Goal: Transaction & Acquisition: Purchase product/service

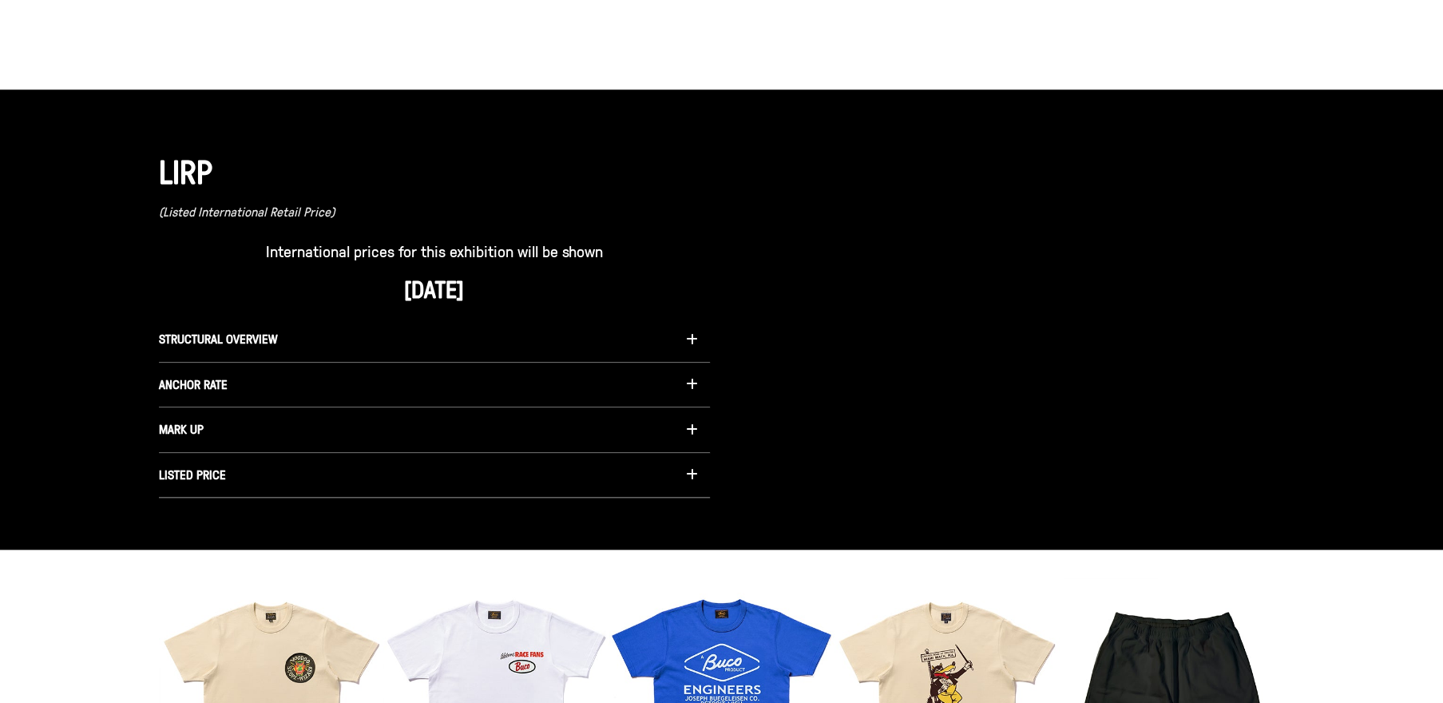
scroll to position [1368, 0]
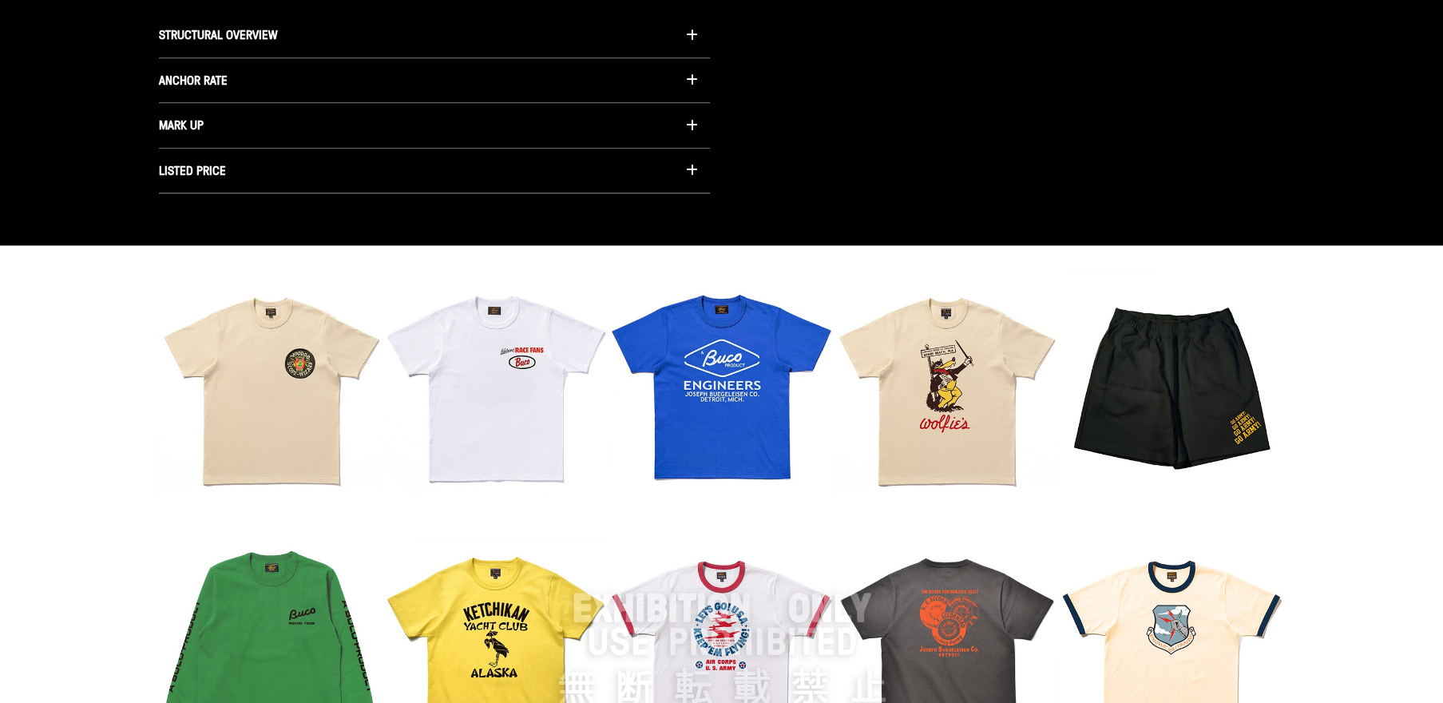
click at [225, 412] on img at bounding box center [722, 648] width 1126 height 750
click at [275, 386] on img at bounding box center [722, 648] width 1126 height 750
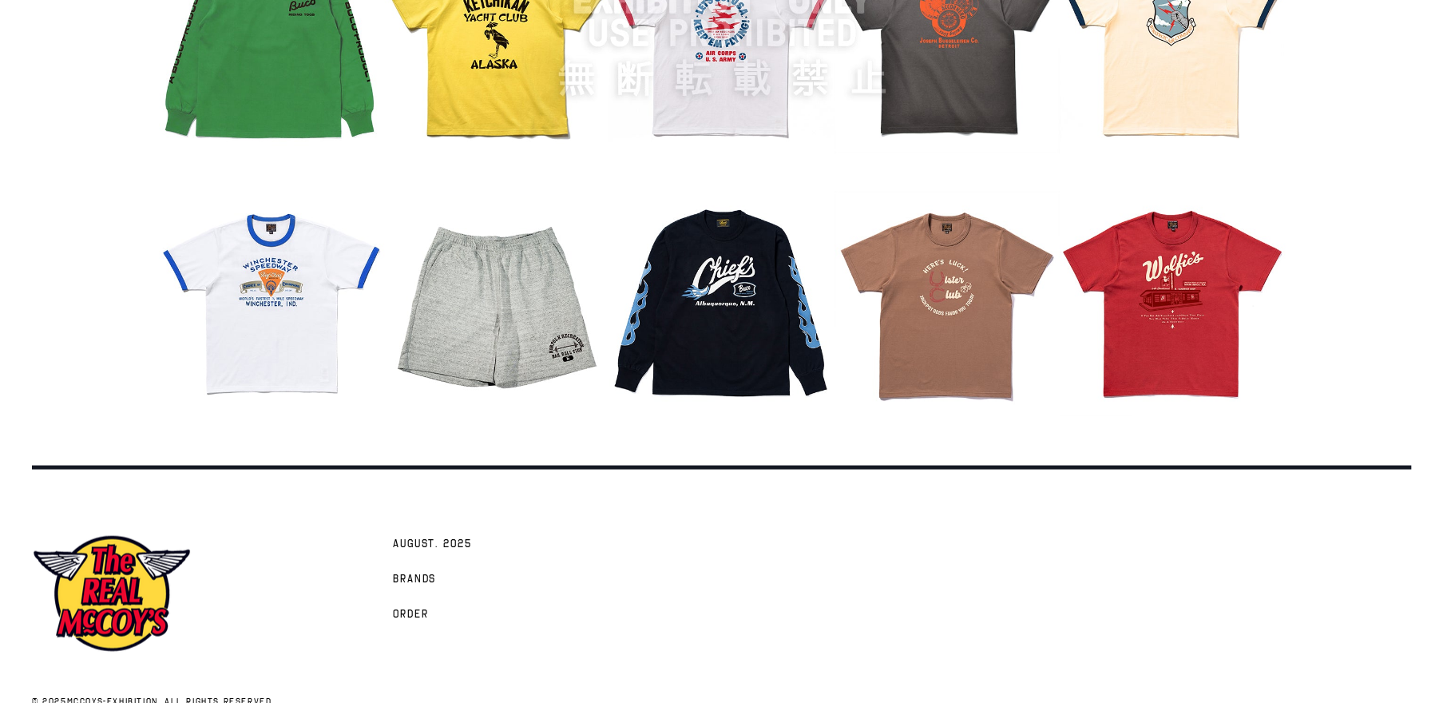
scroll to position [2012, 0]
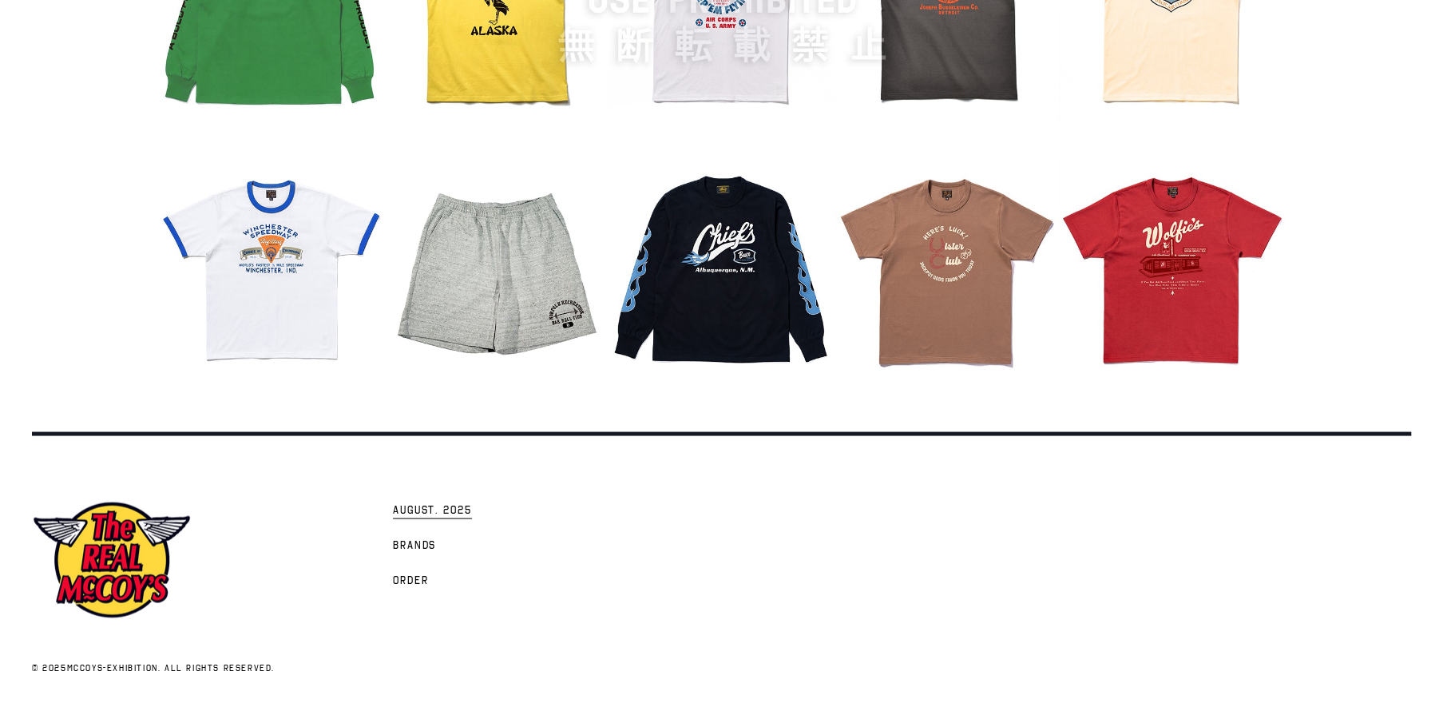
click at [439, 504] on span "AUGUST. 2025" at bounding box center [432, 510] width 79 height 16
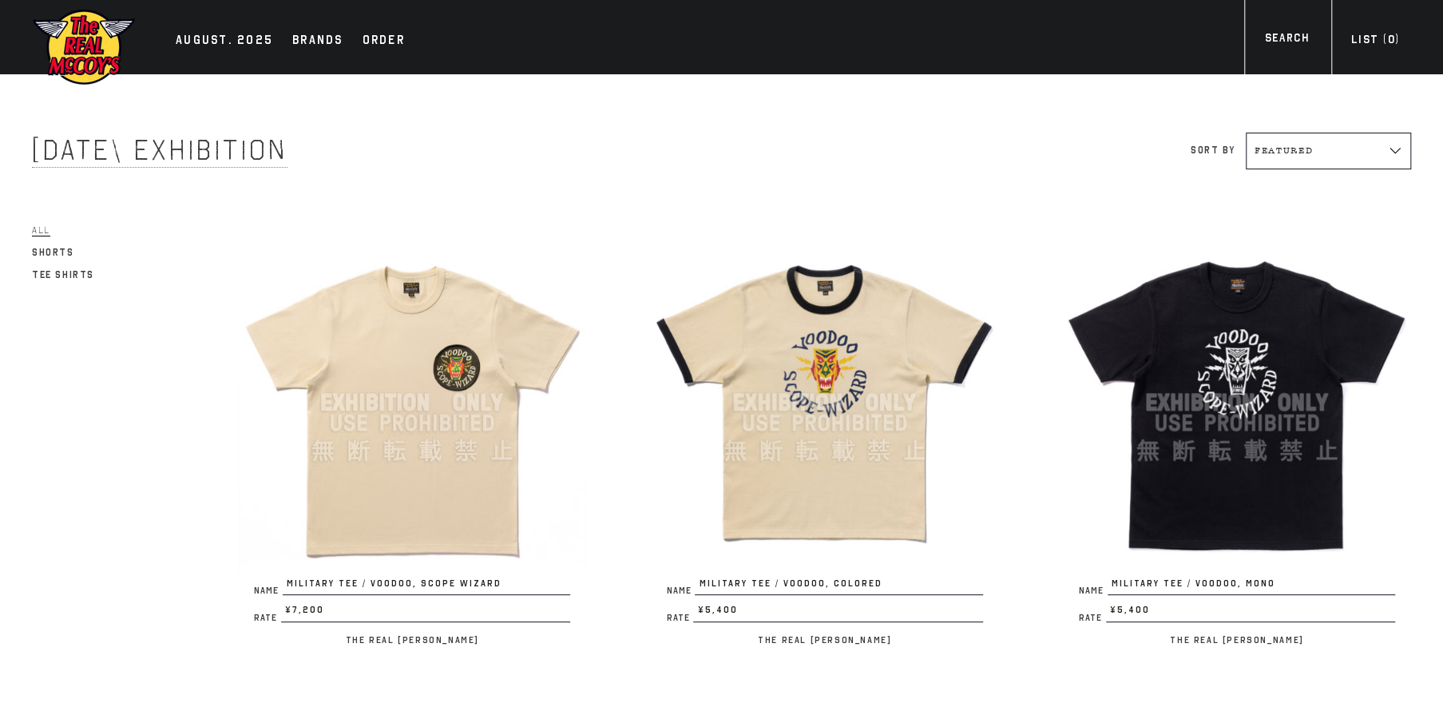
click at [501, 413] on img at bounding box center [412, 402] width 348 height 348
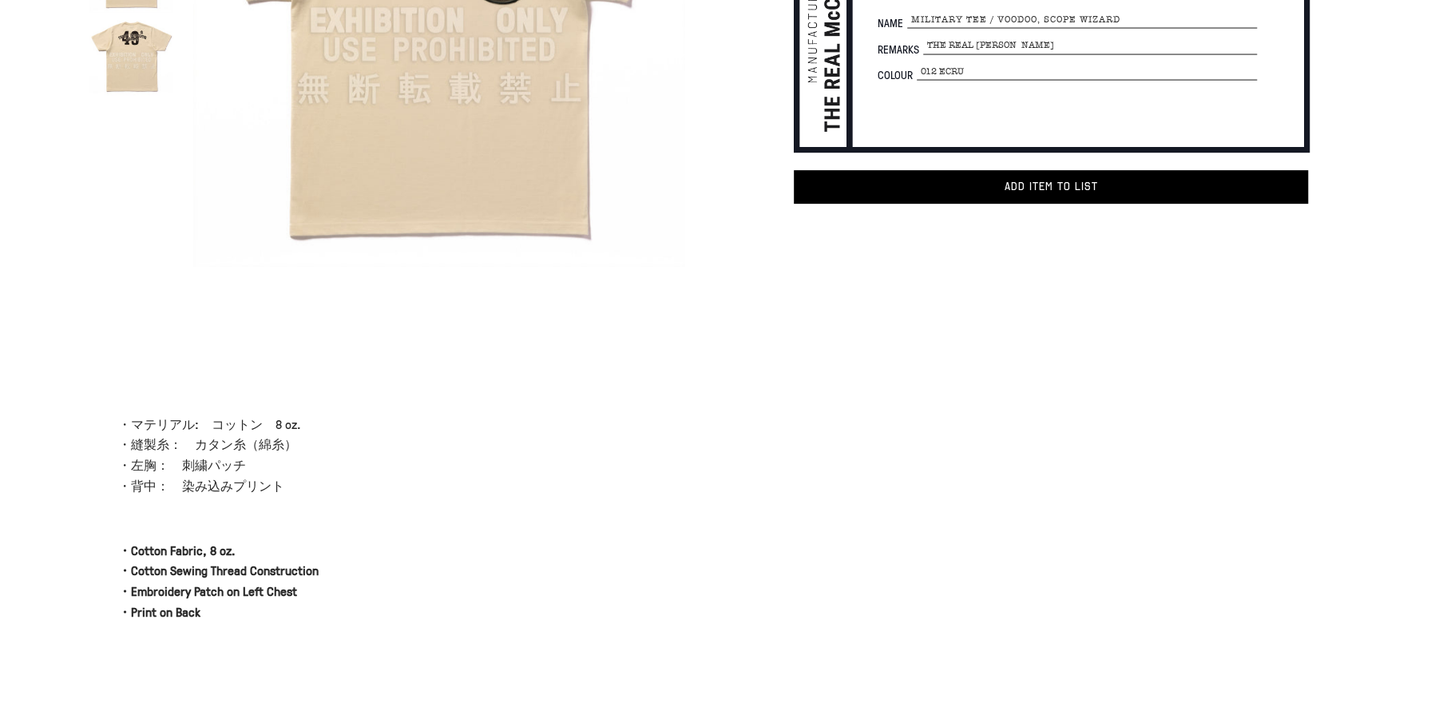
click at [150, 77] on img at bounding box center [131, 55] width 84 height 84
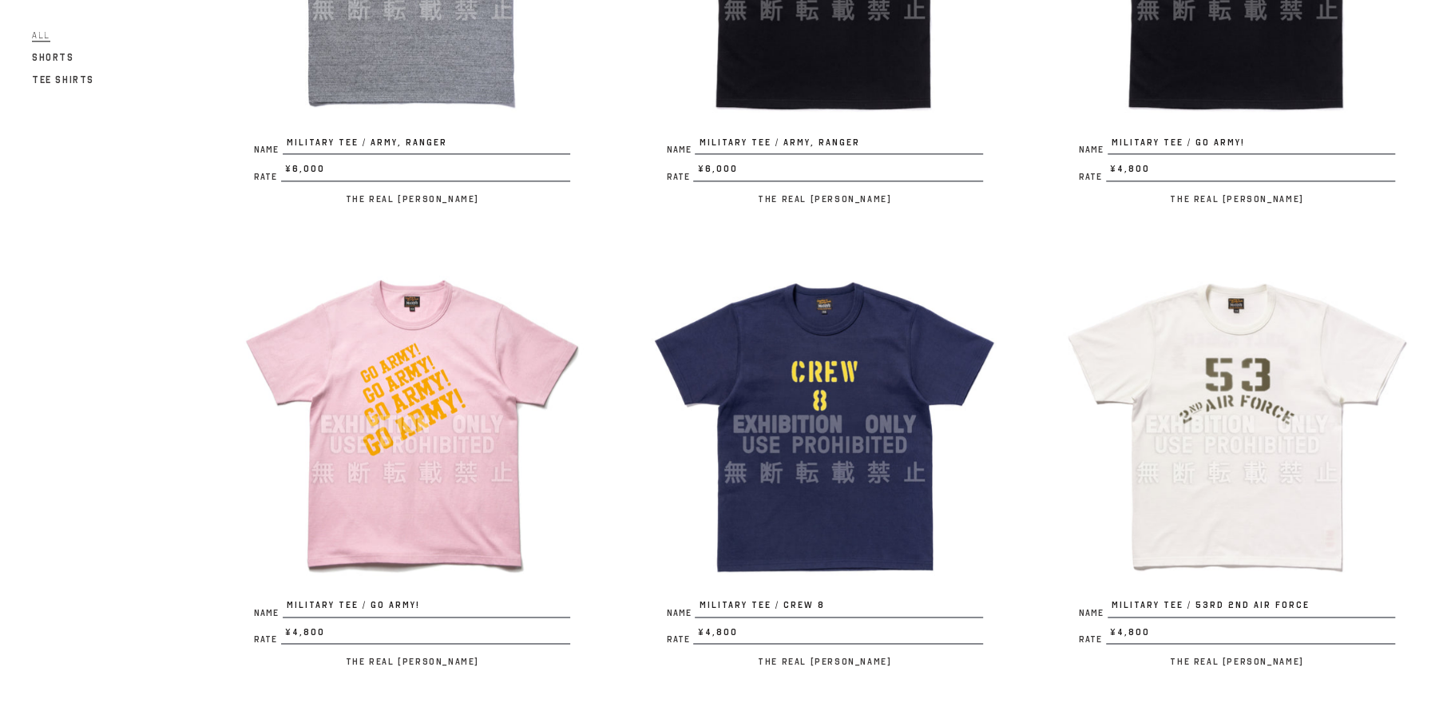
scroll to position [1520, 0]
